Goal: Use online tool/utility: Utilize a website feature to perform a specific function

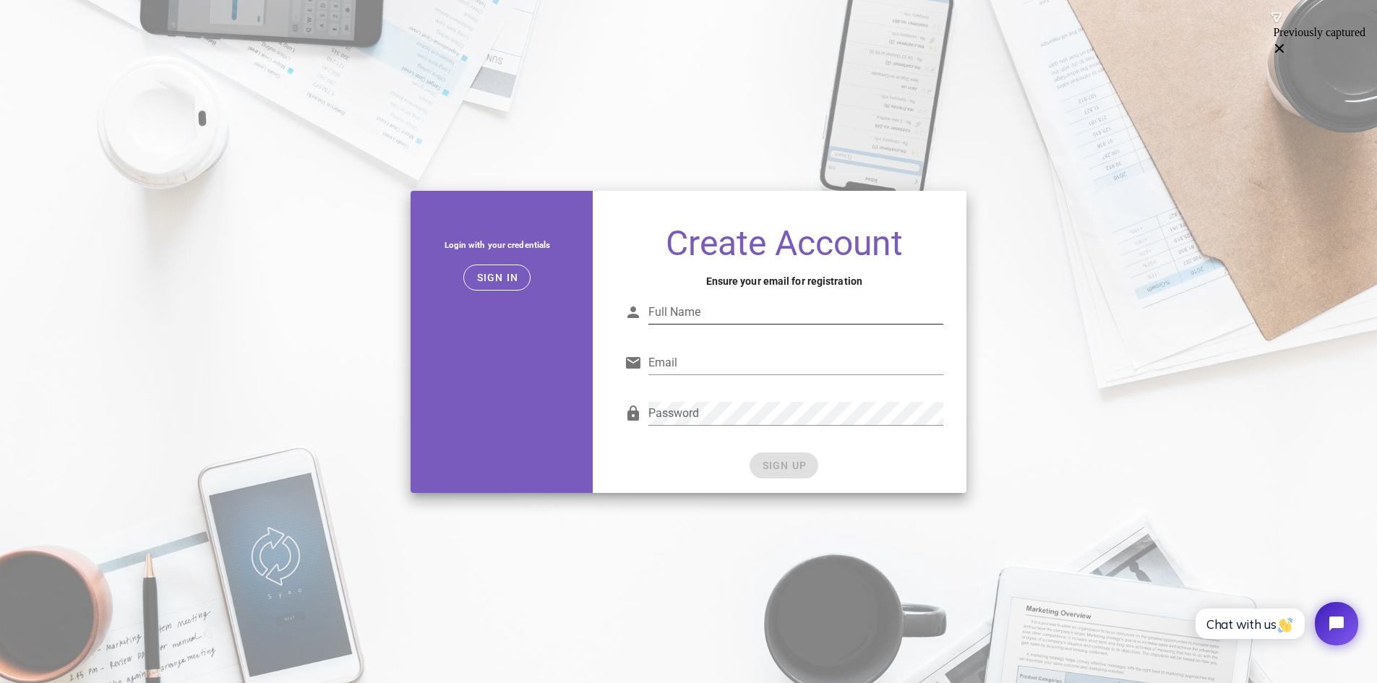
click at [673, 313] on input "Full Name" at bounding box center [796, 312] width 295 height 23
type input "[PERSON_NAME]"
click at [709, 372] on input "Email" at bounding box center [796, 362] width 295 height 23
click at [496, 289] on button "Sign in" at bounding box center [496, 278] width 67 height 26
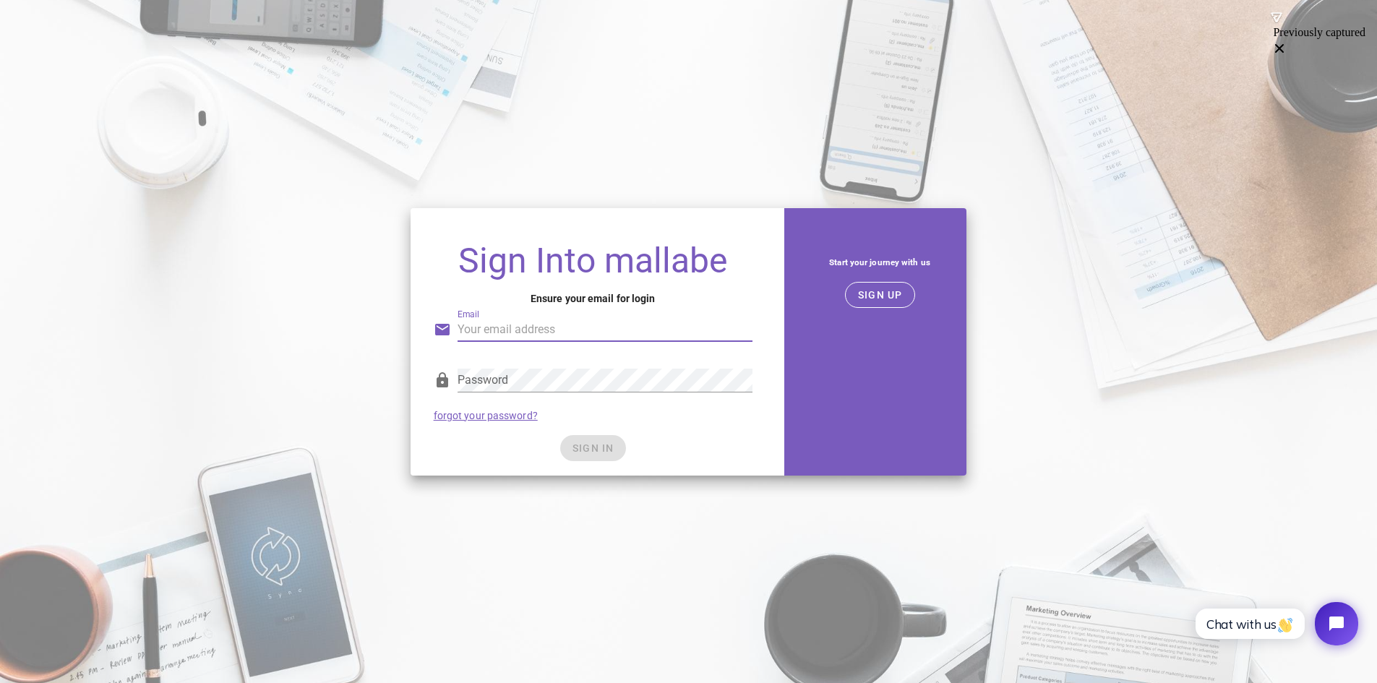
click at [558, 325] on input "Email" at bounding box center [605, 329] width 295 height 23
type input "[EMAIL_ADDRESS][DOMAIN_NAME]"
click at [667, 416] on div "Password forgot your password?" at bounding box center [593, 394] width 336 height 75
click at [604, 444] on span "SIGN IN" at bounding box center [593, 448] width 43 height 12
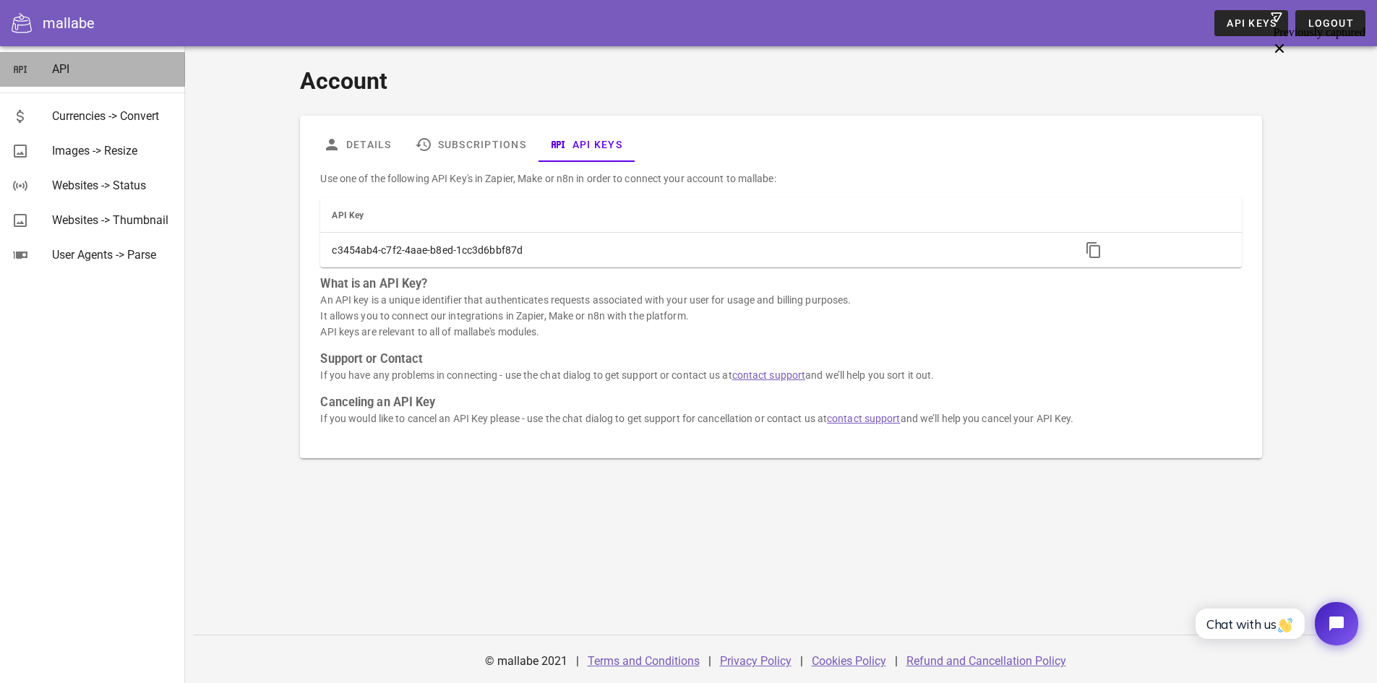
click at [67, 73] on div "API" at bounding box center [112, 69] width 121 height 14
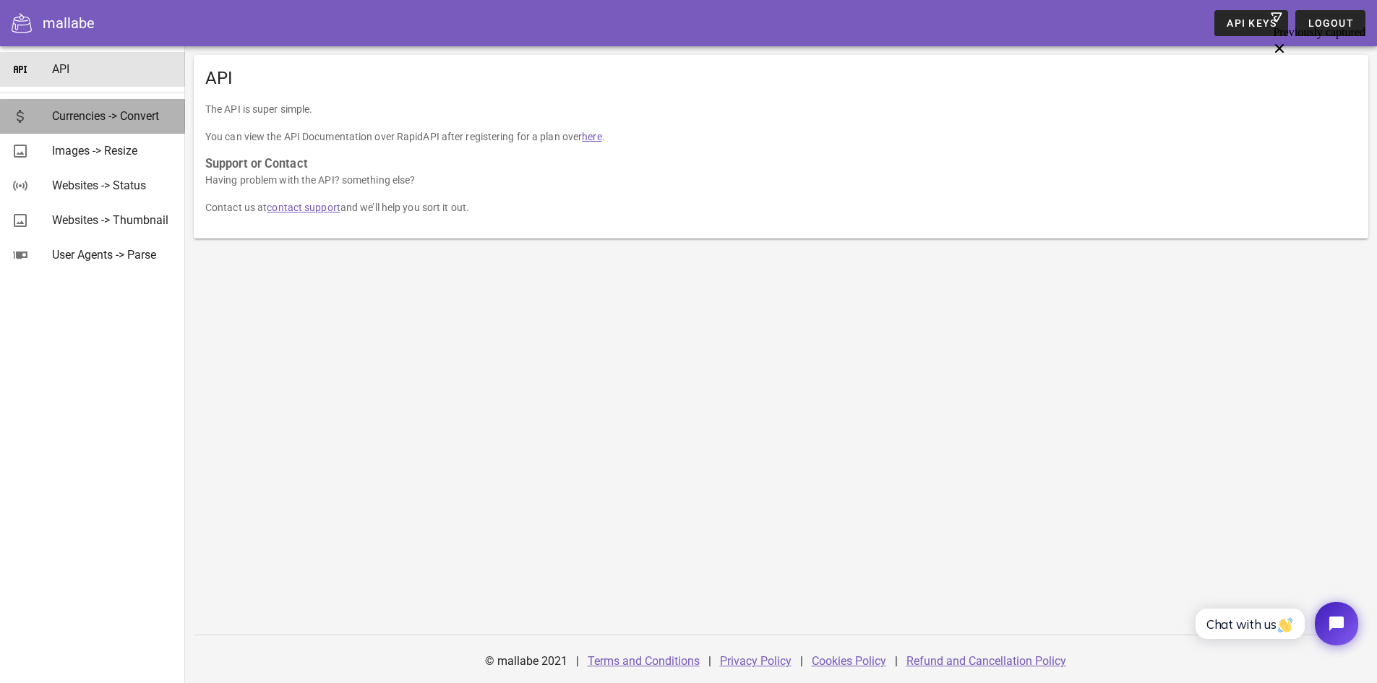
click at [88, 114] on div "Currencies -> Convert" at bounding box center [112, 116] width 121 height 14
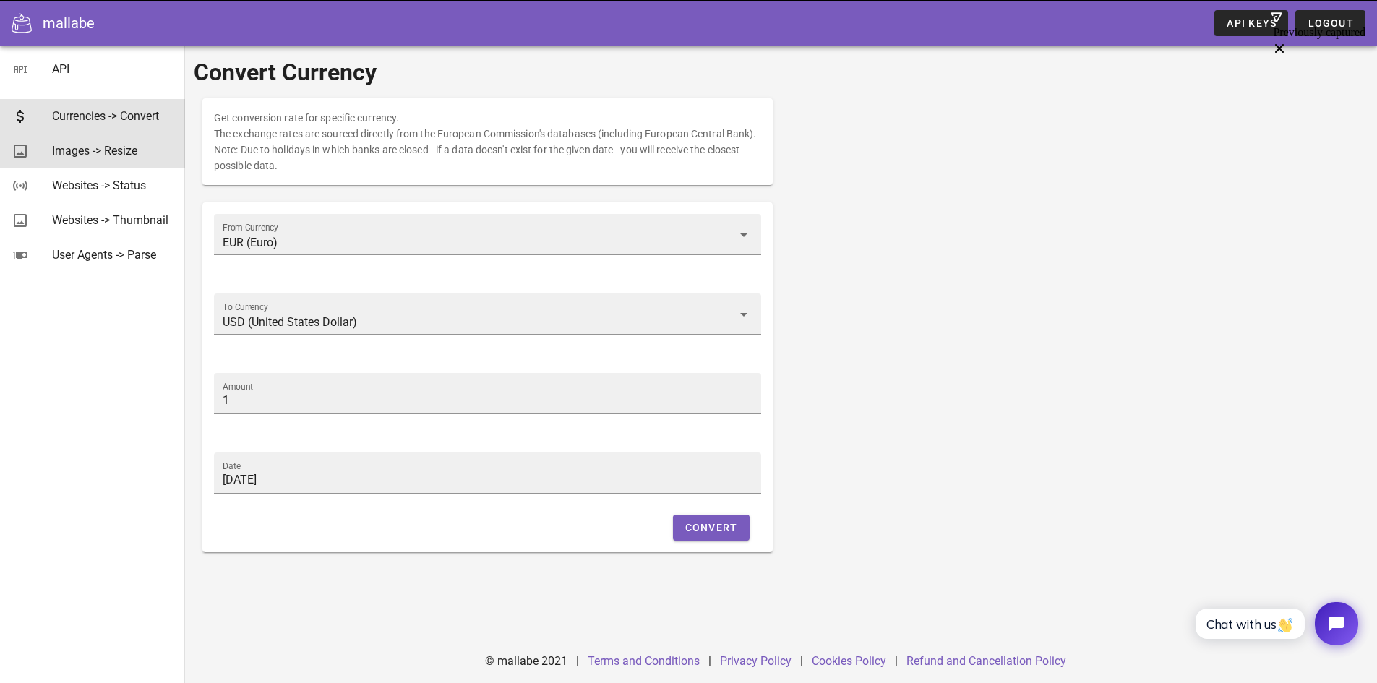
click at [91, 145] on div "Images -> Resize" at bounding box center [112, 151] width 121 height 14
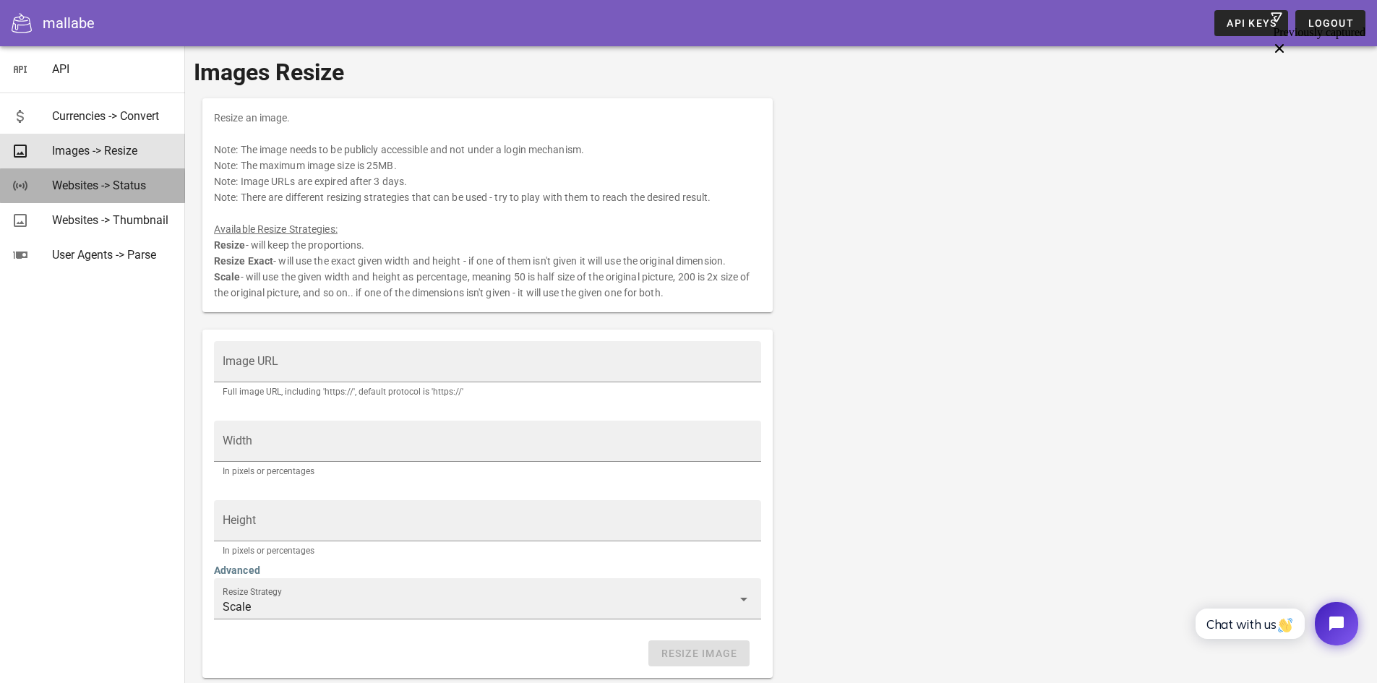
click at [103, 181] on div "Websites -> Status" at bounding box center [112, 186] width 121 height 14
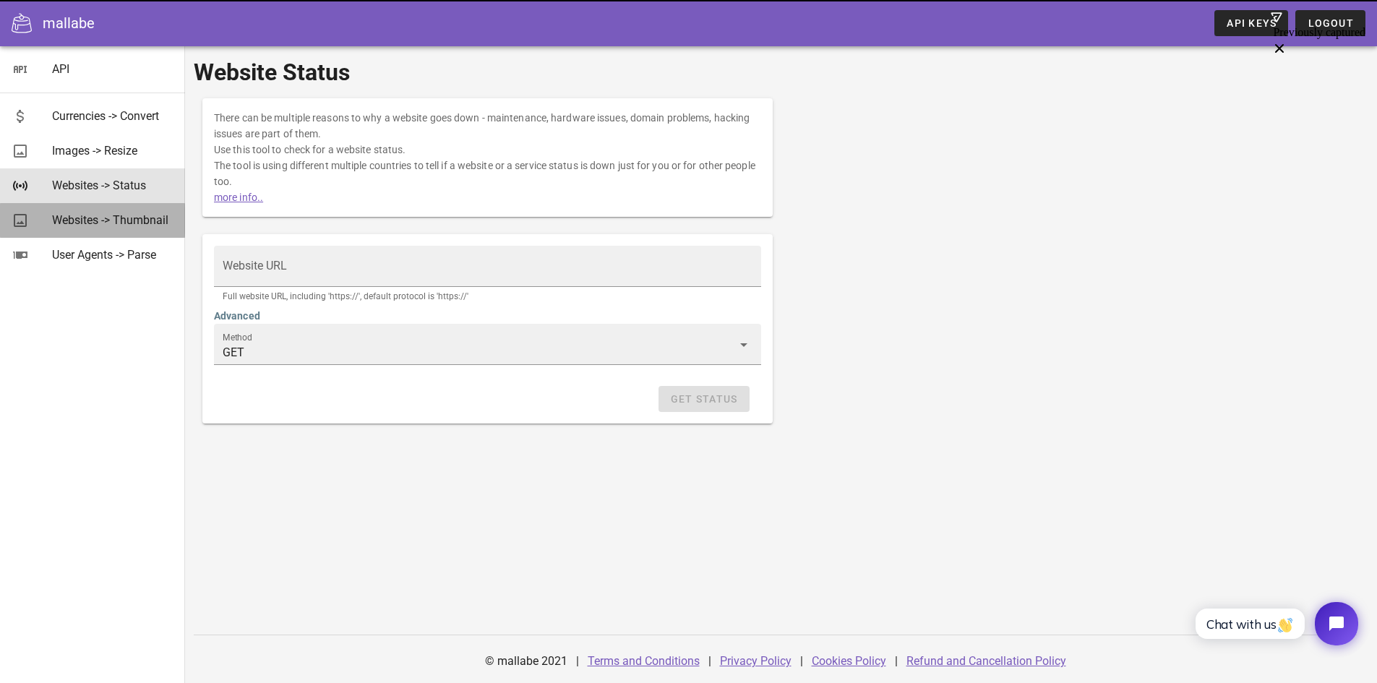
click at [112, 221] on div "Websites -> Thumbnail" at bounding box center [112, 220] width 121 height 14
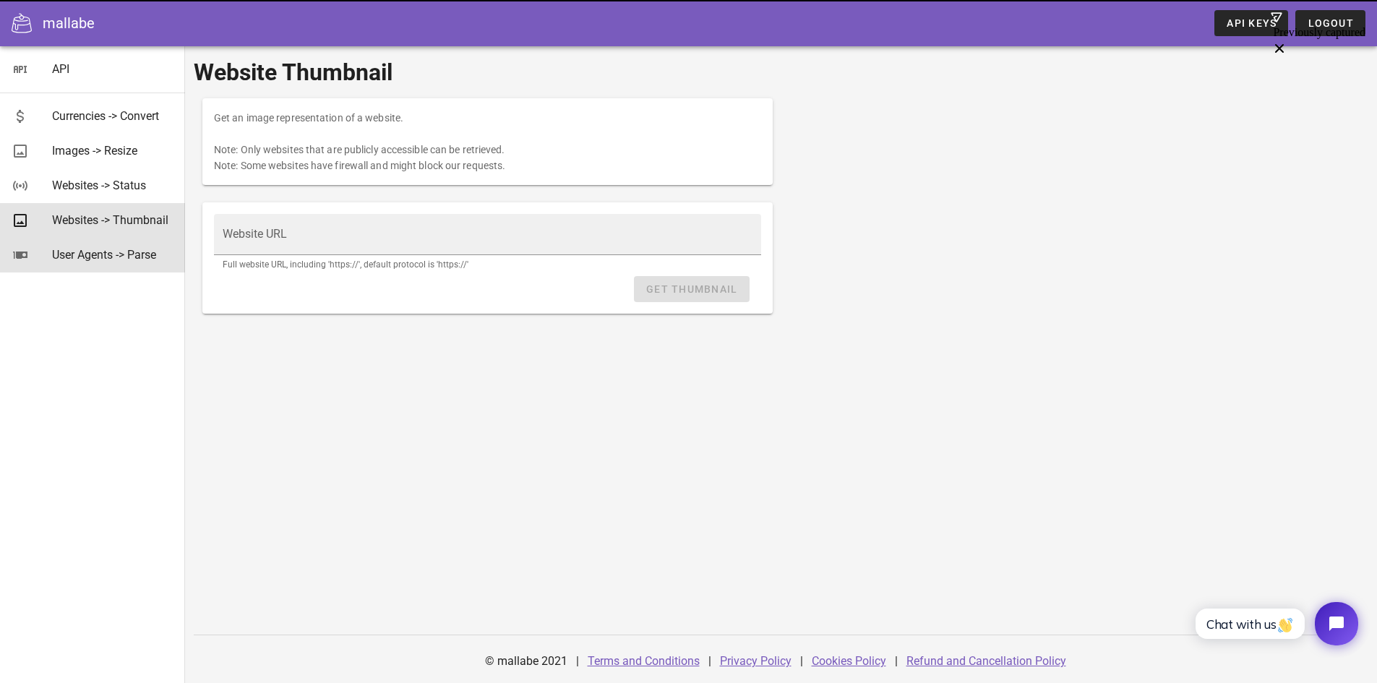
click at [102, 256] on div "User Agents -> Parse" at bounding box center [112, 255] width 121 height 14
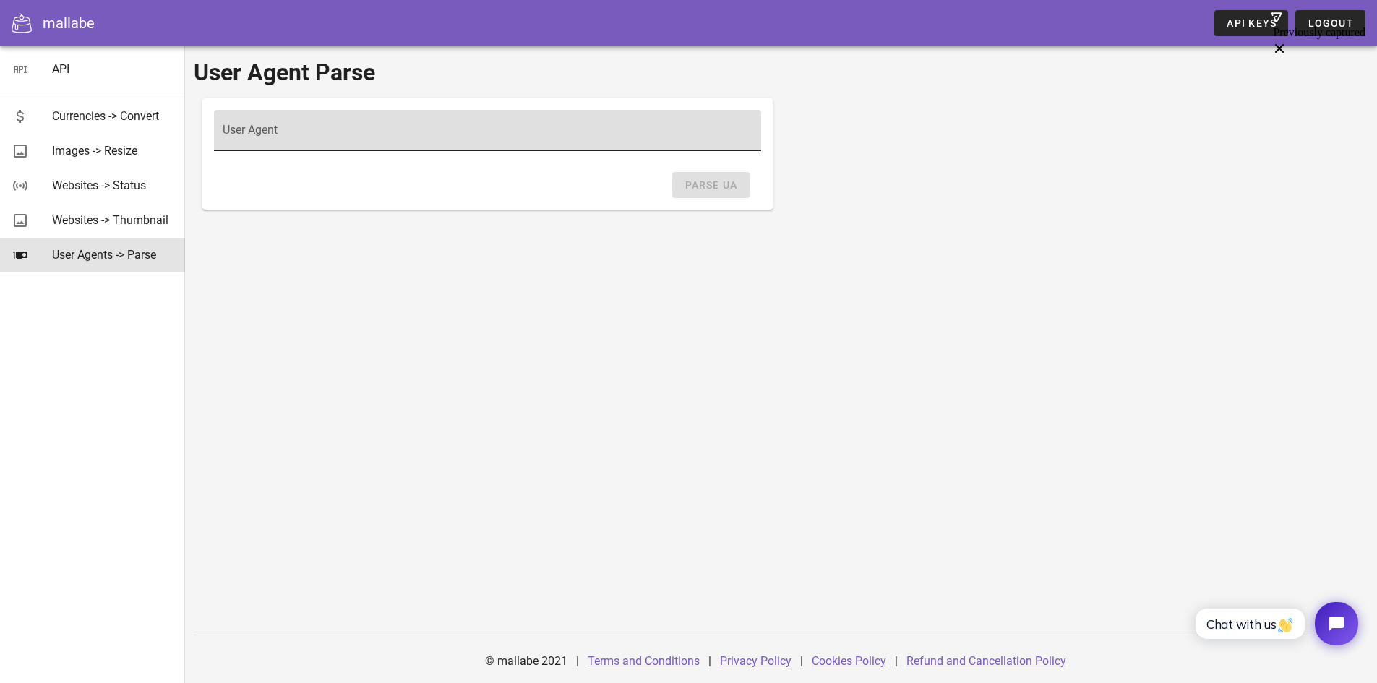
click at [362, 134] on input "User Agent" at bounding box center [488, 137] width 530 height 23
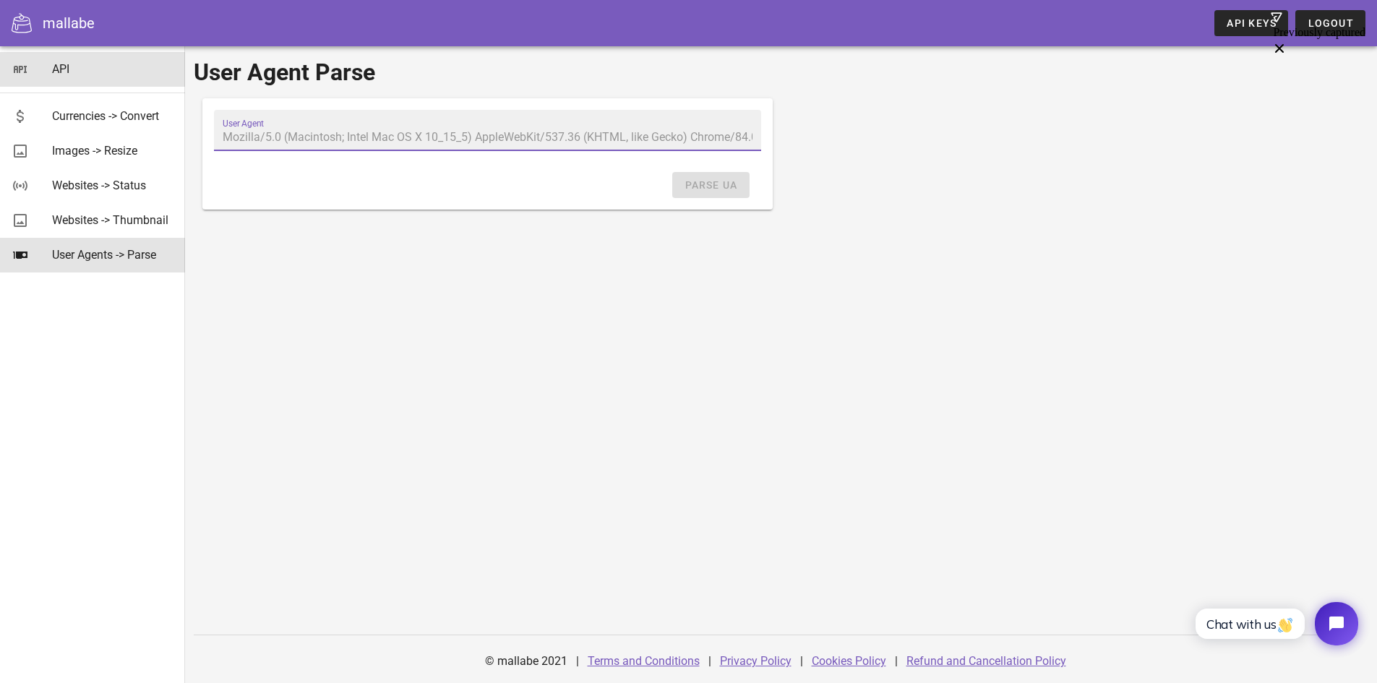
click at [56, 65] on div "API" at bounding box center [112, 69] width 121 height 14
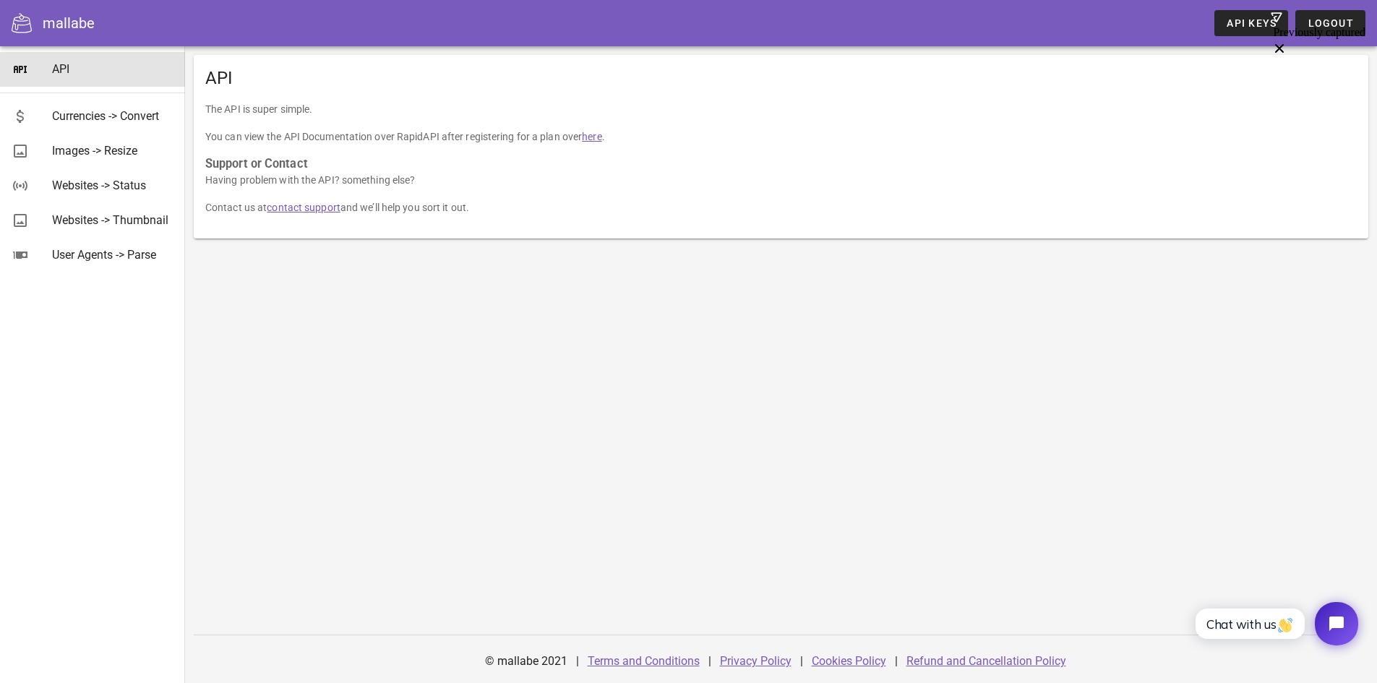
click at [51, 13] on div "mallabe" at bounding box center [69, 23] width 52 height 22
click at [6, 24] on div "mallabe API Keys Logout" at bounding box center [688, 23] width 1377 height 46
click at [18, 26] on icon at bounding box center [22, 23] width 20 height 20
click at [1331, 24] on span "Logout" at bounding box center [1330, 23] width 47 height 12
